Goal: Check status

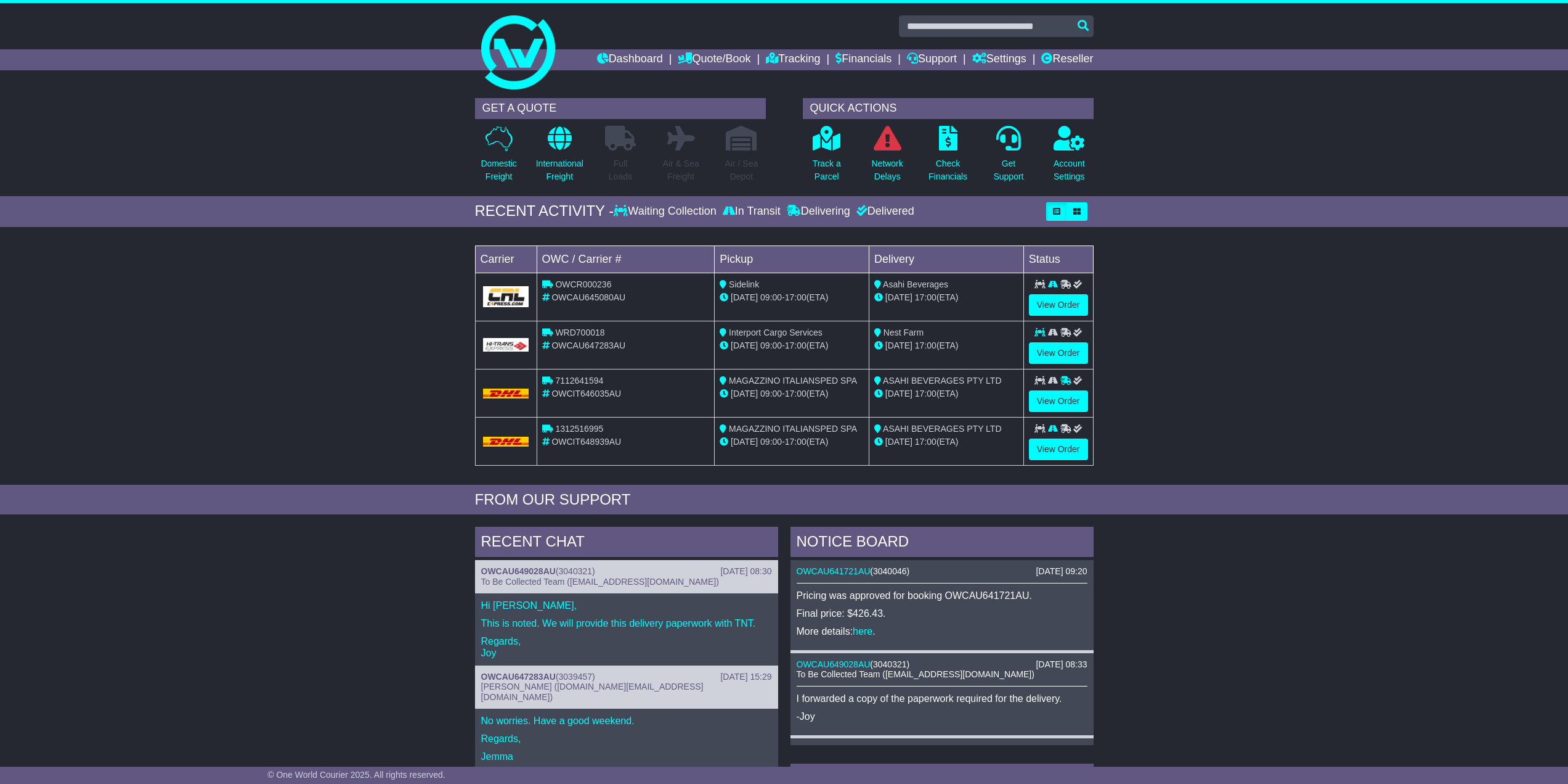
click at [366, 259] on div "Loading... No bookings found Carrier OWC / Carrier # Pickup Delivery Status OWC…" at bounding box center [784, 359] width 1568 height 251
click at [1056, 352] on link "View Order" at bounding box center [1059, 353] width 60 height 22
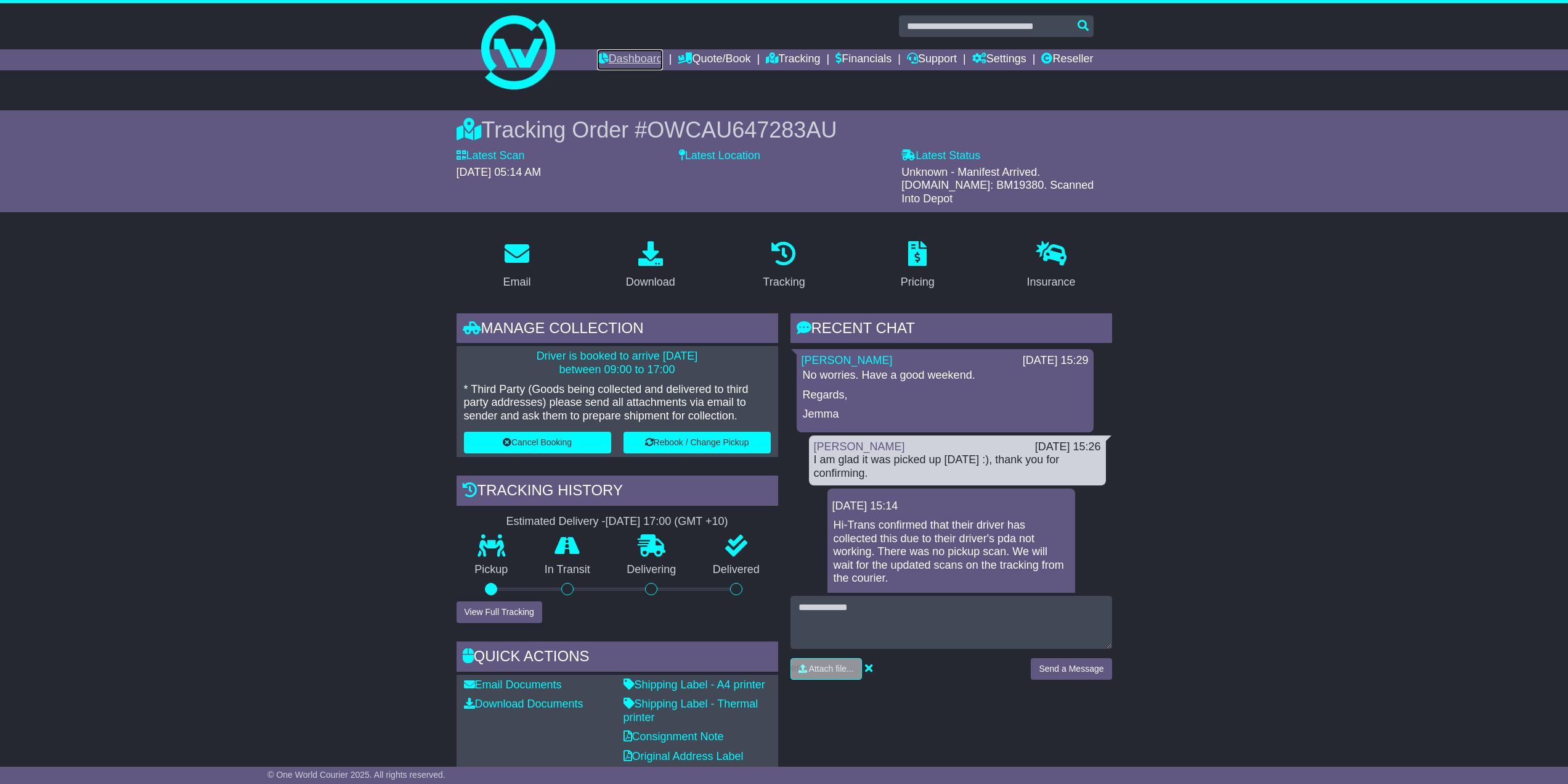
click at [618, 61] on link "Dashboard" at bounding box center [630, 60] width 66 height 21
